Goal: Task Accomplishment & Management: Manage account settings

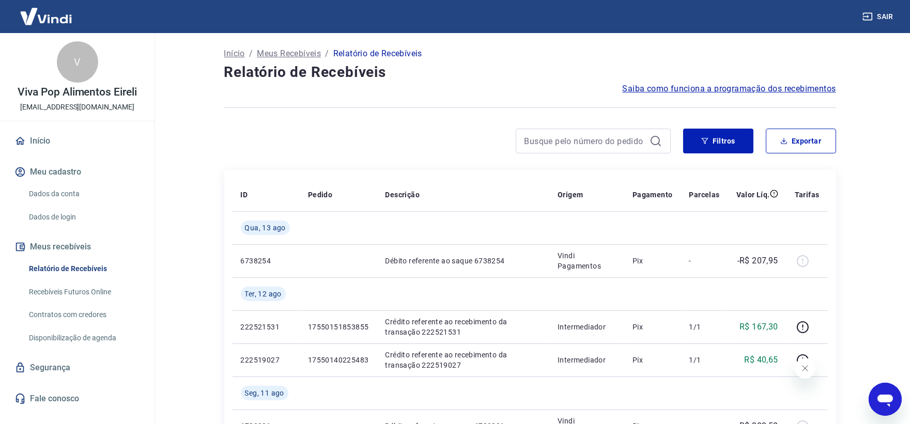
click at [877, 250] on main "Início / Meus Recebíveis / Relatório de Recebíveis Relatório de Recebíveis Saib…" at bounding box center [530, 228] width 760 height 391
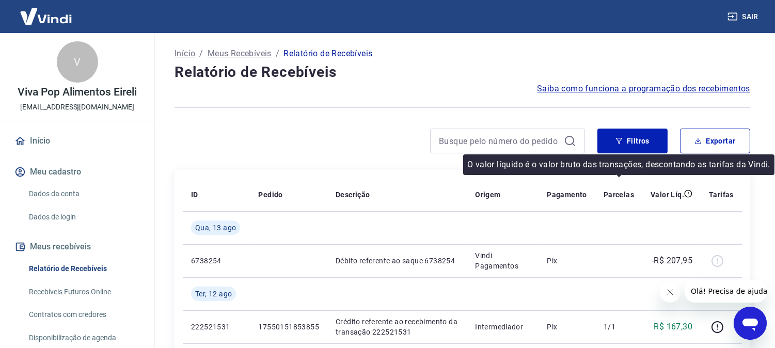
scroll to position [57, 0]
